Goal: Purchase product/service

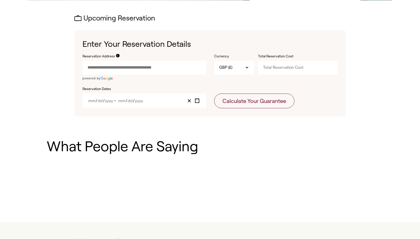
scroll to position [153, 0]
click at [129, 67] on input "Reservation Address" at bounding box center [145, 68] width 124 height 14
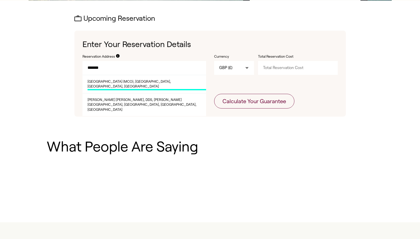
click at [133, 84] on span "[GEOGRAPHIC_DATA] (MCO), [GEOGRAPHIC_DATA], [GEOGRAPHIC_DATA], [GEOGRAPHIC_DATA]" at bounding box center [147, 84] width 119 height 11
type input "**********"
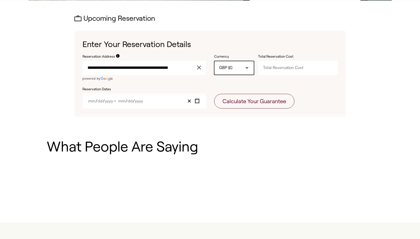
click at [245, 71] on div "GBP (£)" at bounding box center [234, 68] width 40 height 14
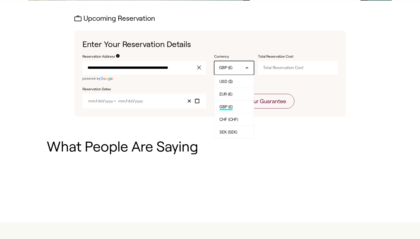
click at [245, 71] on div "GBP (£)" at bounding box center [234, 68] width 40 height 14
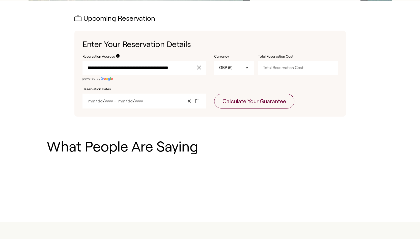
click at [274, 71] on input "Total Reservation Cost" at bounding box center [298, 68] width 80 height 14
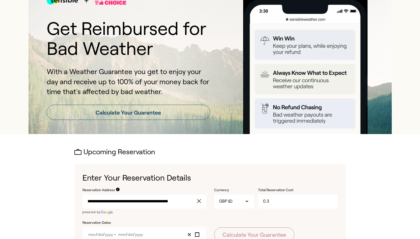
scroll to position [19, 0]
type input "0"
type input "1340"
click at [355, 171] on div "**********" at bounding box center [210, 199] width 327 height 102
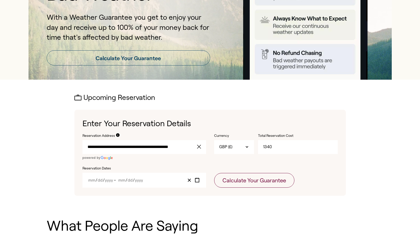
scroll to position [75, 0]
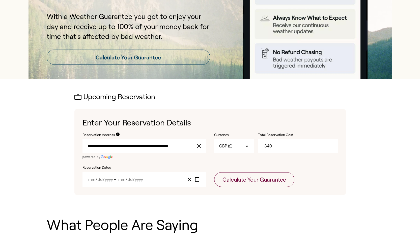
click at [154, 173] on div "/ / – / /" at bounding box center [145, 179] width 124 height 15
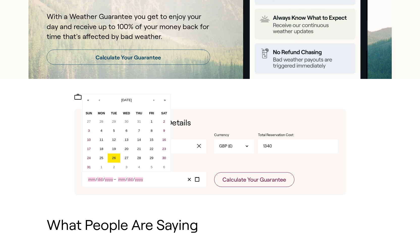
click at [108, 177] on input "Year" at bounding box center [109, 179] width 8 height 4
click at [165, 207] on div "**********" at bounding box center [211, 144] width 364 height 130
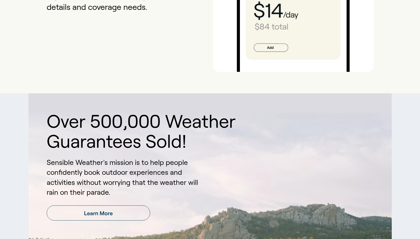
scroll to position [473, 0]
